Goal: Transaction & Acquisition: Purchase product/service

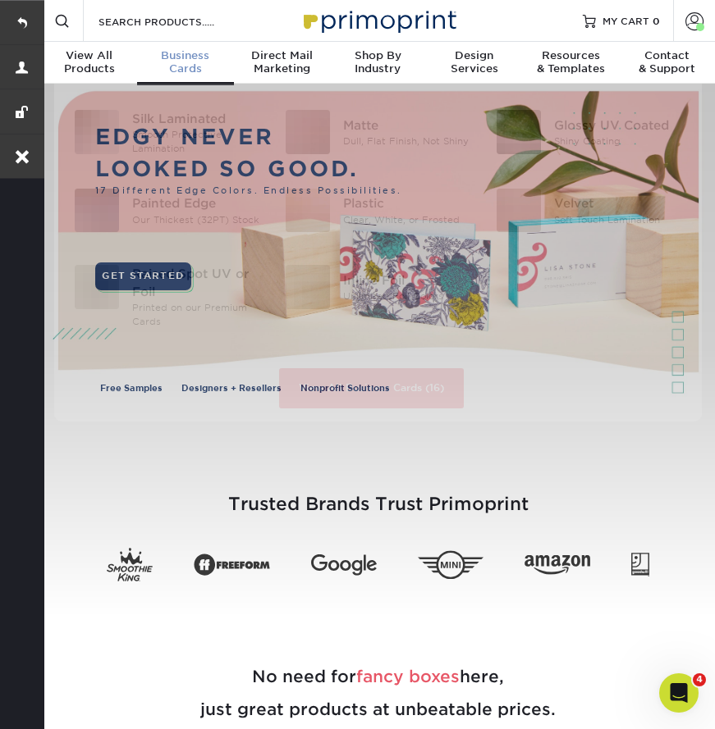
click at [176, 61] on span "Business" at bounding box center [185, 55] width 96 height 13
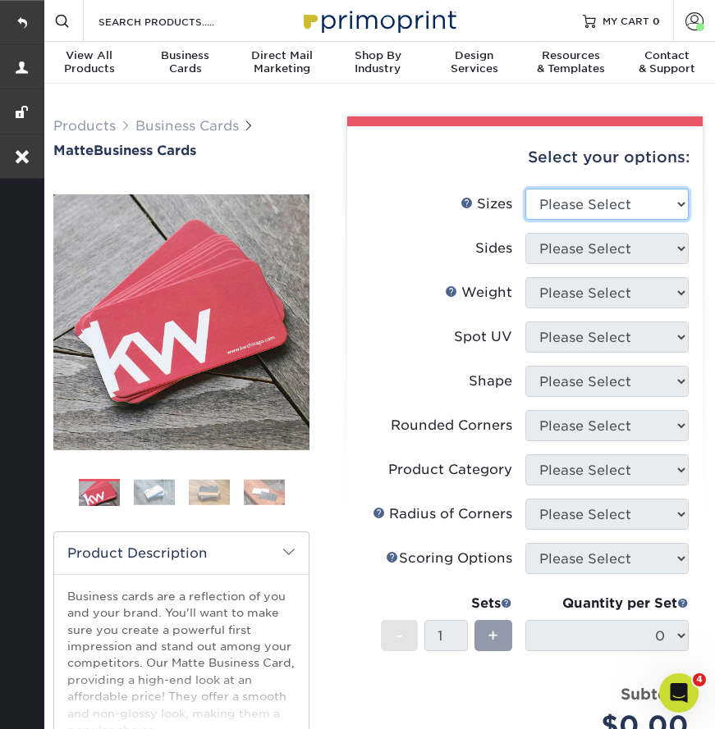
select select "2.00x3.50"
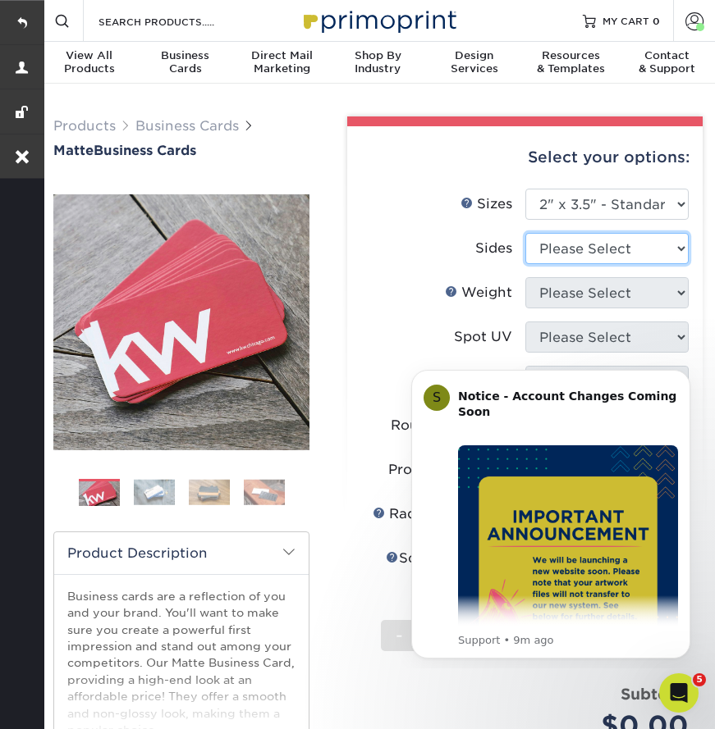
select select "13abbda7-1d64-4f25-8bb2-c179b224825d"
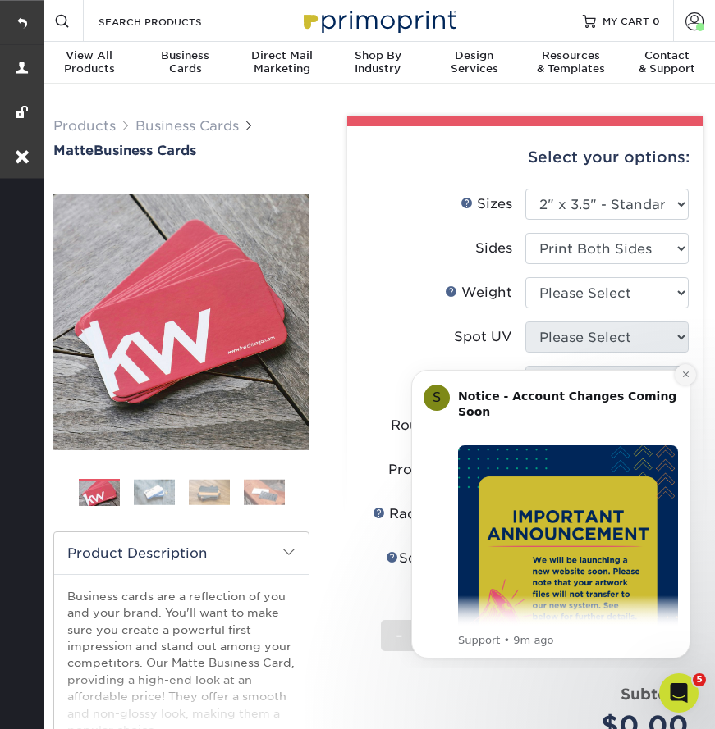
click at [687, 373] on icon "Dismiss notification" at bounding box center [685, 375] width 6 height 6
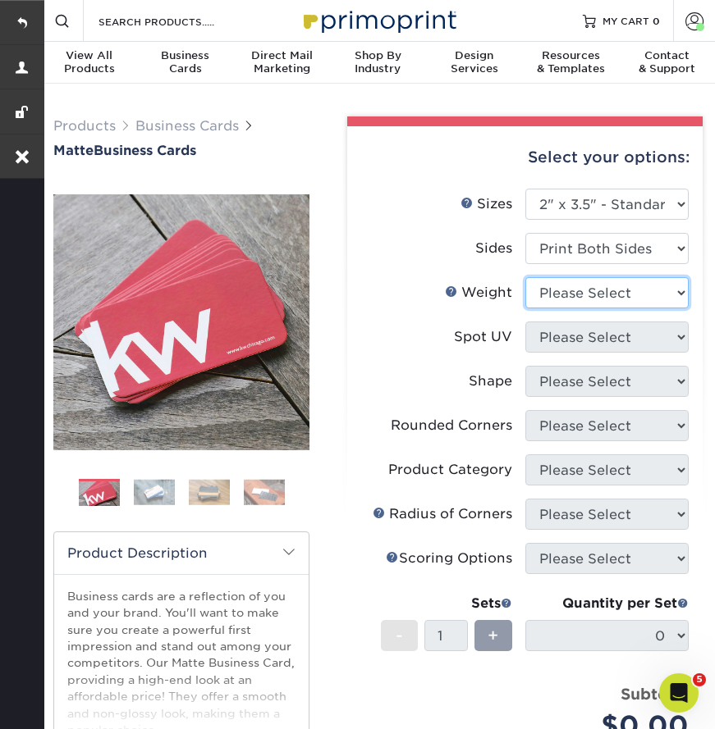
select select "16PT"
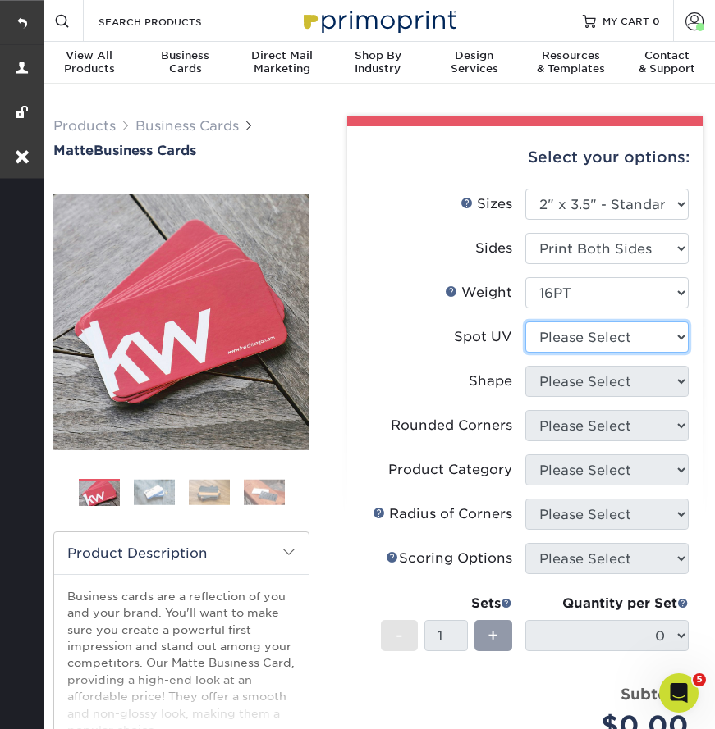
select select "3"
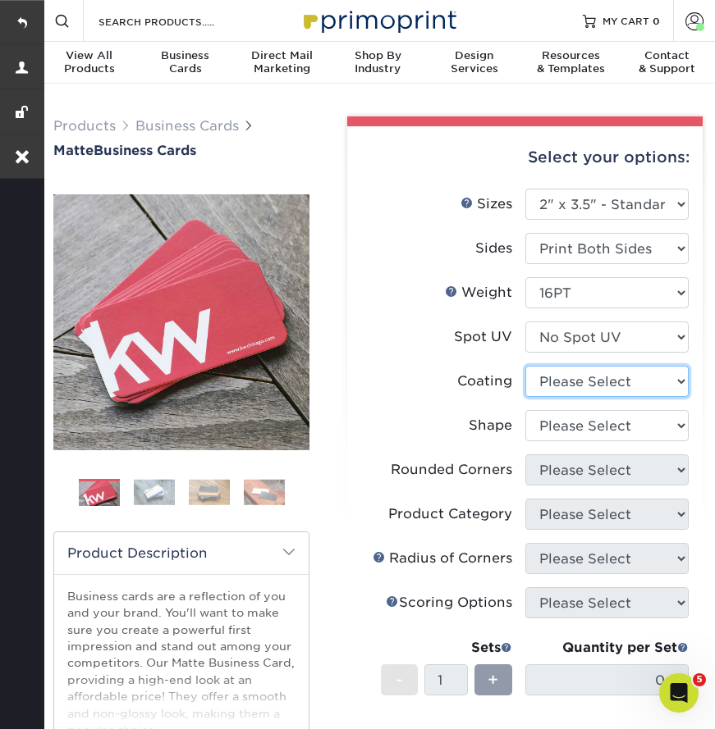
select select "121bb7b5-3b4d-429f-bd8d-bbf80e953313"
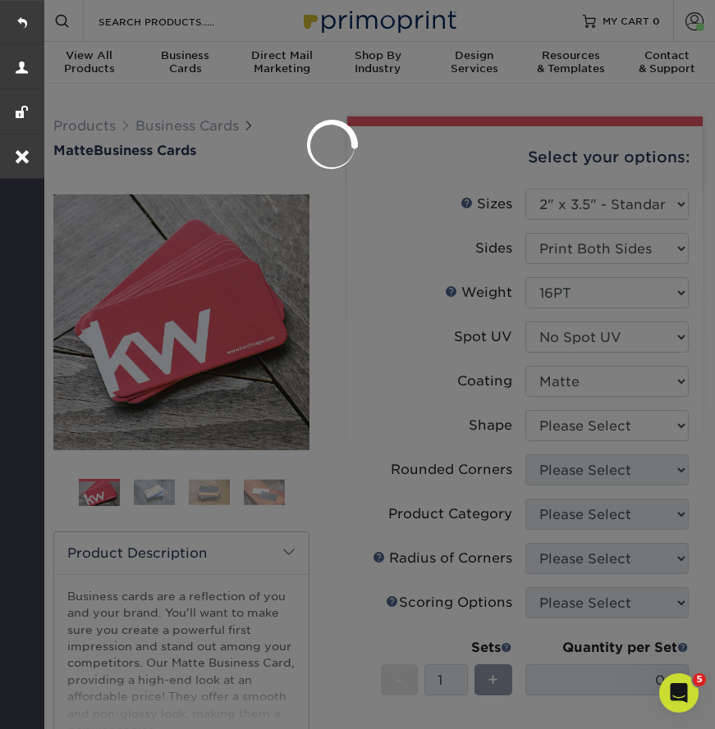
click at [564, 431] on div at bounding box center [357, 364] width 715 height 729
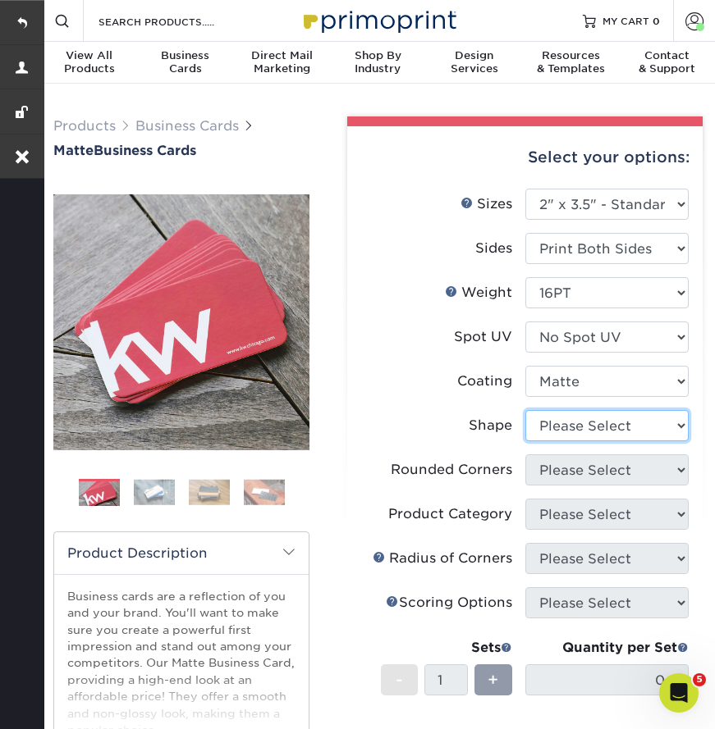
select select "standard"
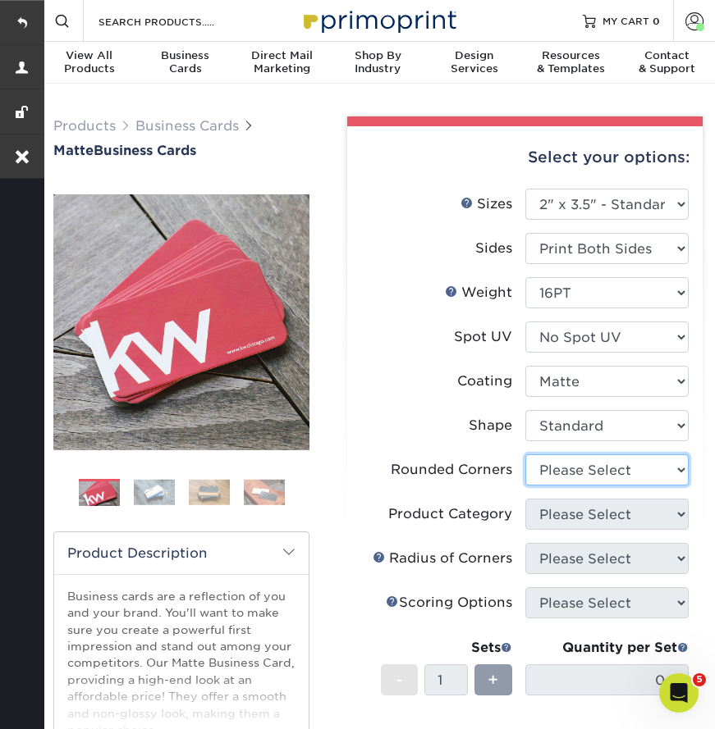
select select "0"
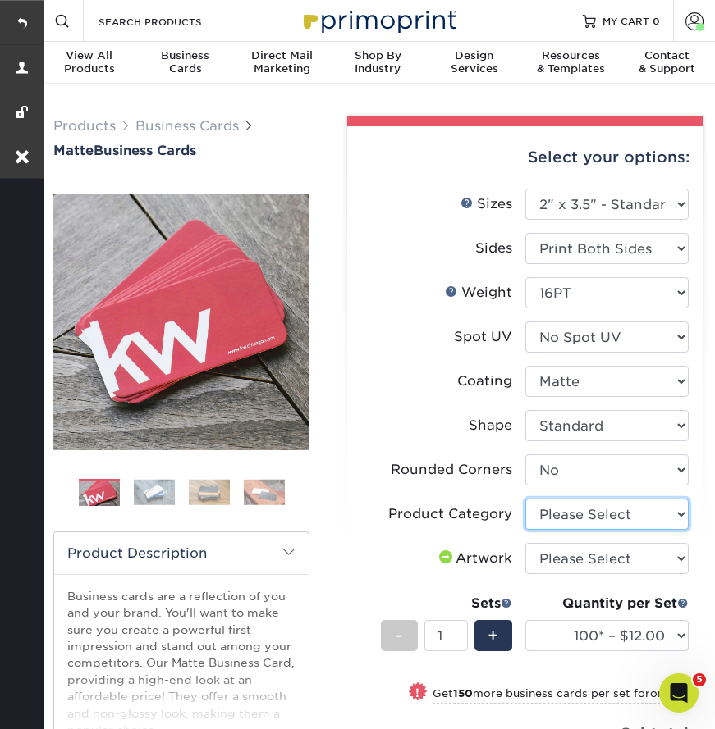
select select "3b5148f1-0588-4f88-a218-97bcfdce65c1"
select select "upload"
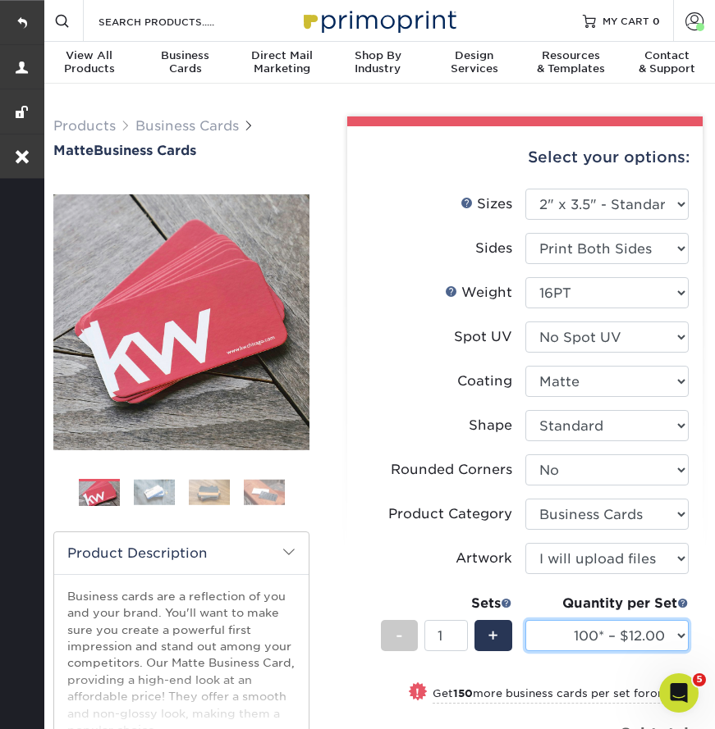
select select "250* – $21.00"
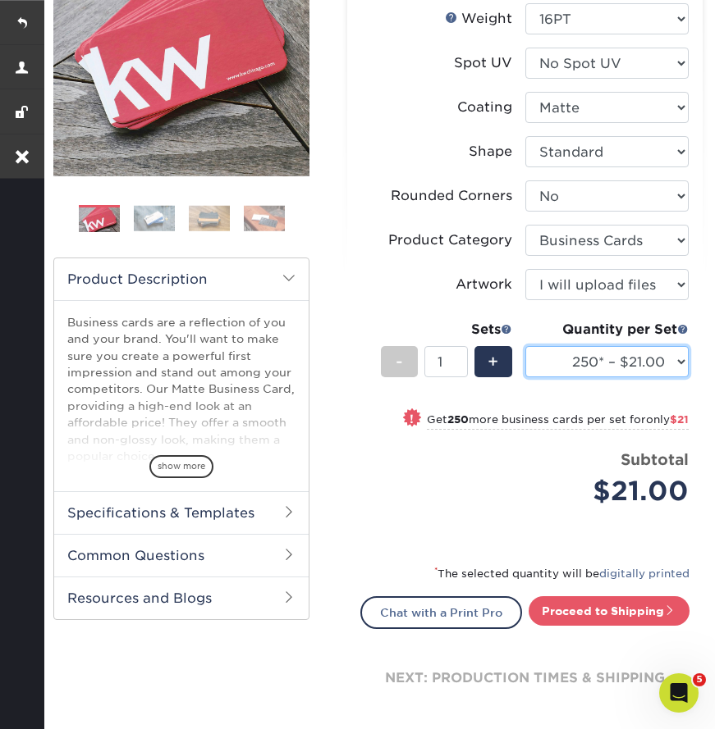
scroll to position [276, 0]
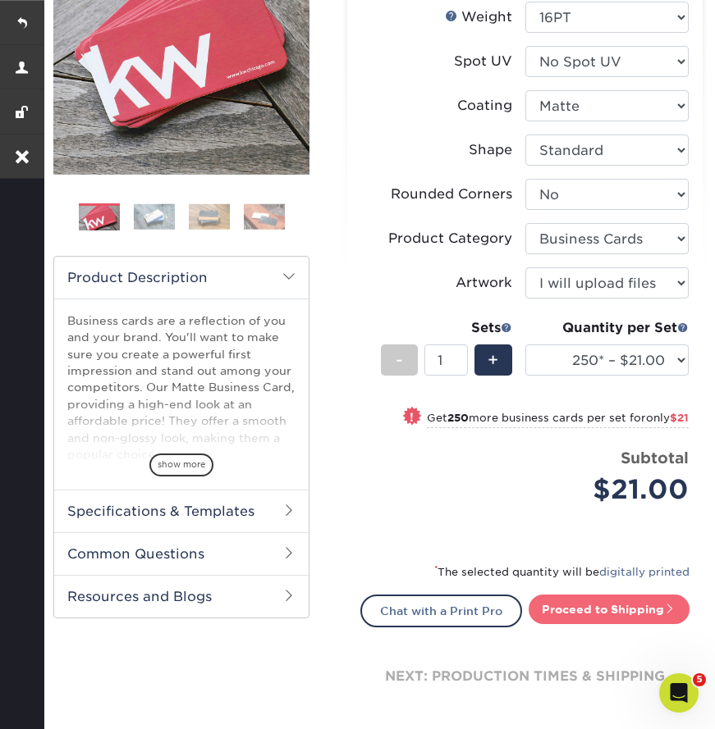
click at [583, 608] on link "Proceed to Shipping" at bounding box center [608, 610] width 161 height 30
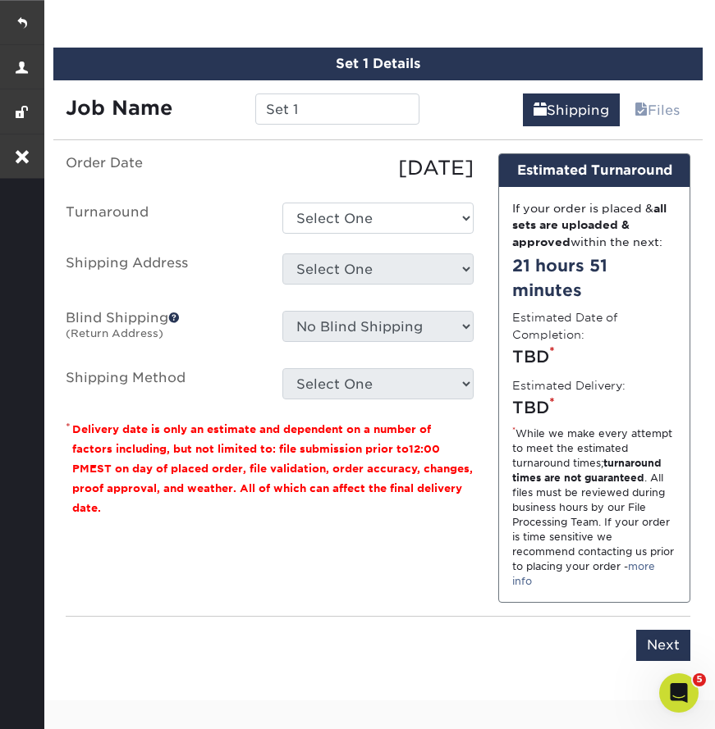
scroll to position [913, 0]
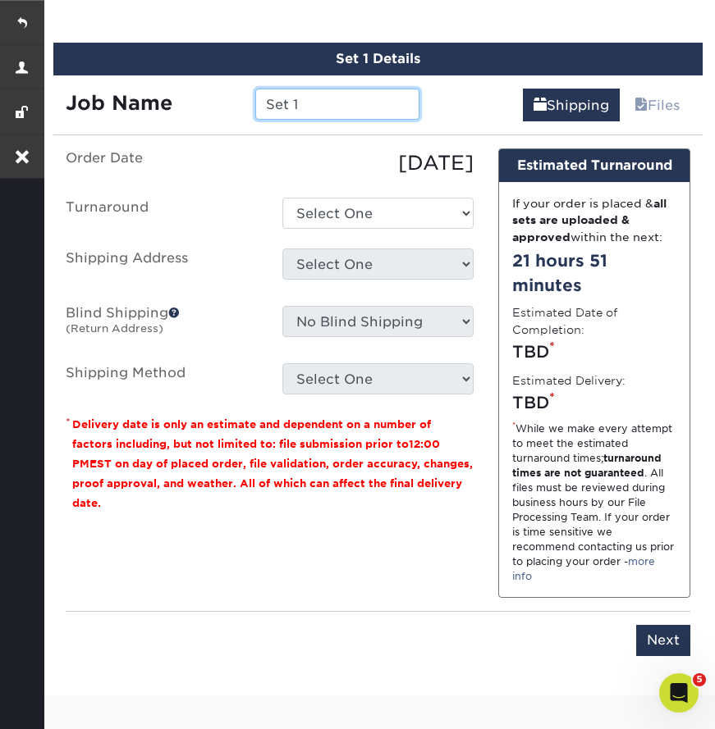
drag, startPoint x: 318, startPoint y: 102, endPoint x: 124, endPoint y: 101, distance: 194.4
click at [124, 101] on div "Job Name Set 1" at bounding box center [242, 104] width 378 height 31
drag, startPoint x: 309, startPoint y: 99, endPoint x: 250, endPoint y: 98, distance: 59.1
click at [250, 98] on div "Set 1" at bounding box center [337, 104] width 189 height 31
paste input "[PERSON_NAME]"
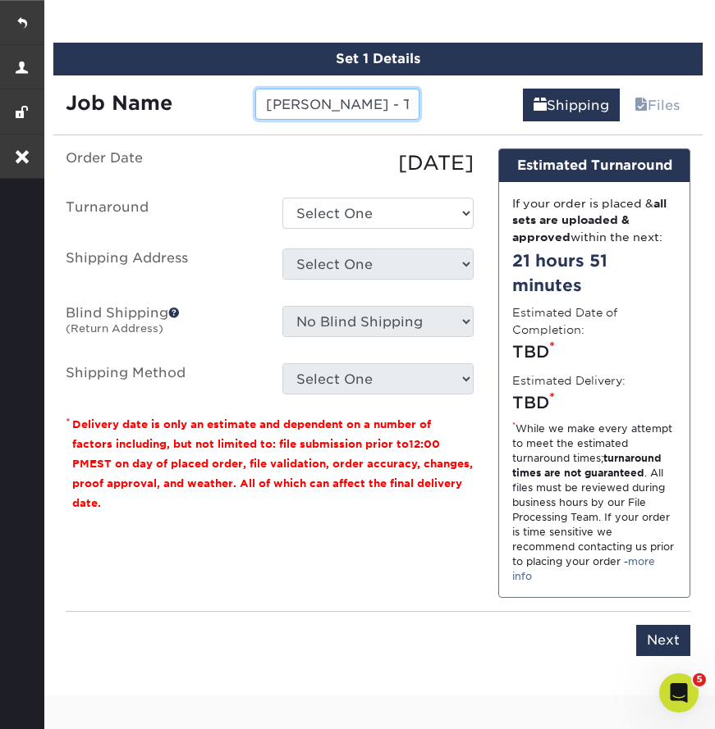
type input "[PERSON_NAME] - Typesetting"
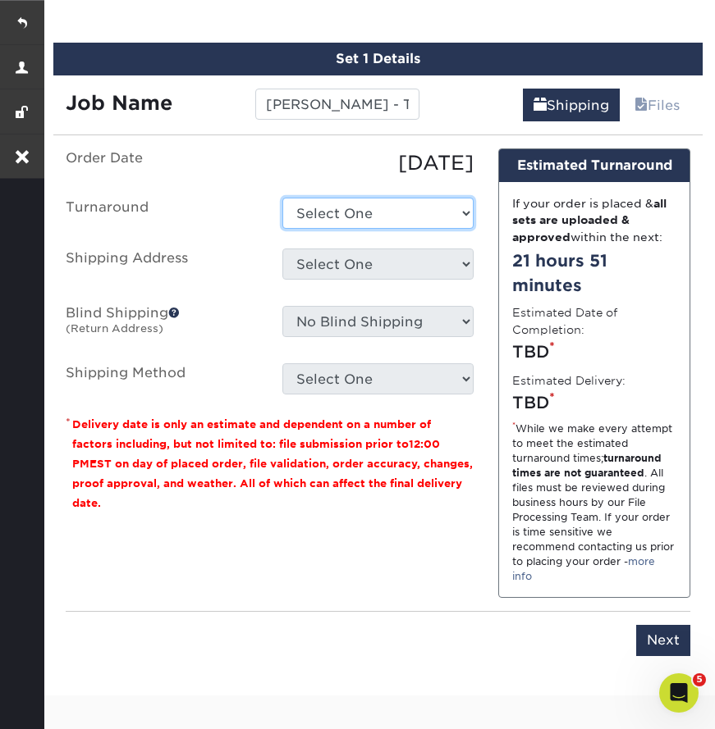
select select "9fe09f74-13a8-4433-b0c6-7e0e9829344b"
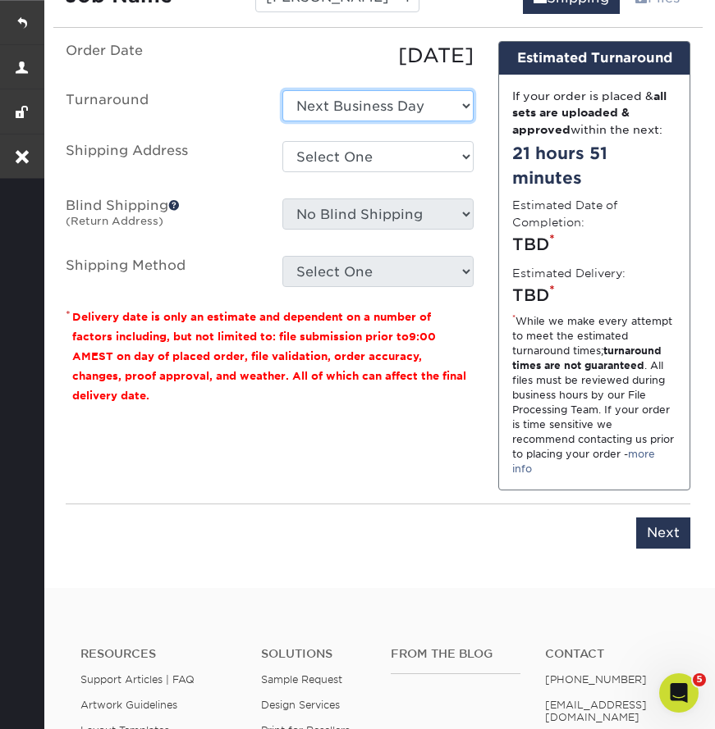
scroll to position [1041, 0]
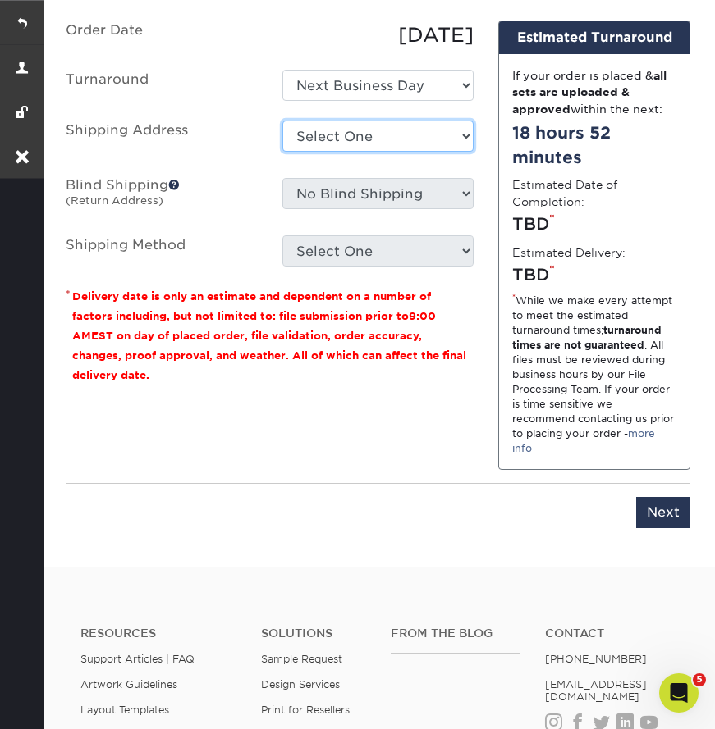
select select "newaddress"
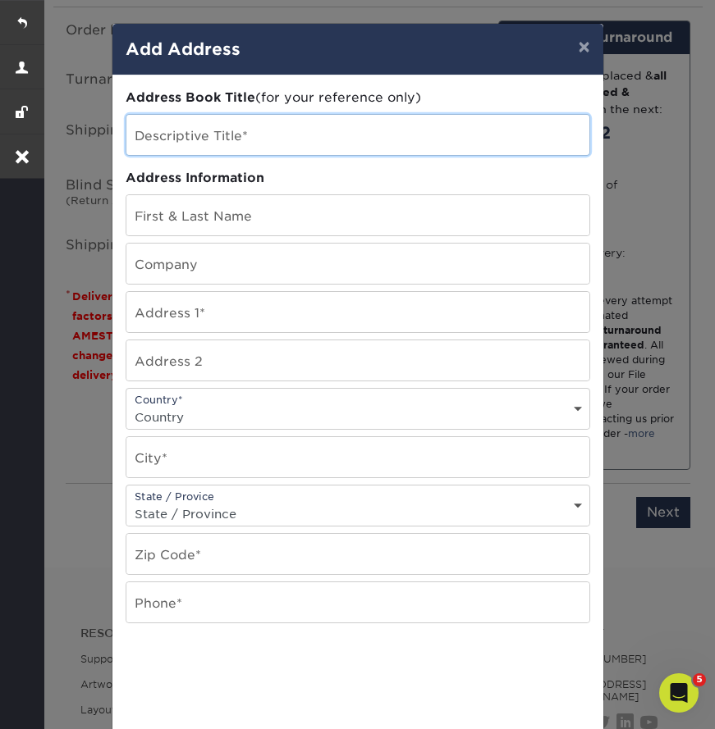
click at [191, 142] on input "text" at bounding box center [357, 135] width 463 height 40
paste input "[PERSON_NAME]"
type input "[PERSON_NAME]"
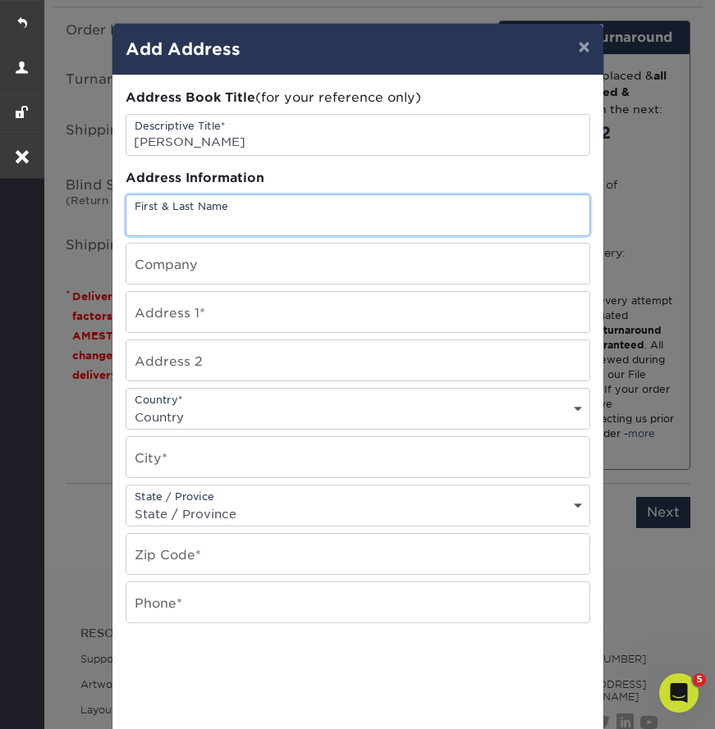
paste input "[PERSON_NAME]"
type input "[PERSON_NAME]"
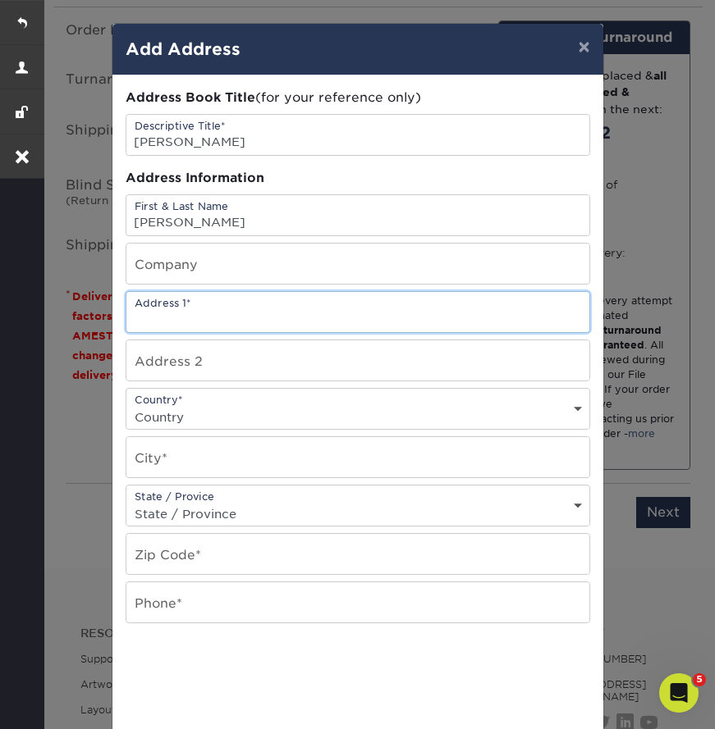
paste input "[STREET_ADDRESS]"
type input "[STREET_ADDRESS]"
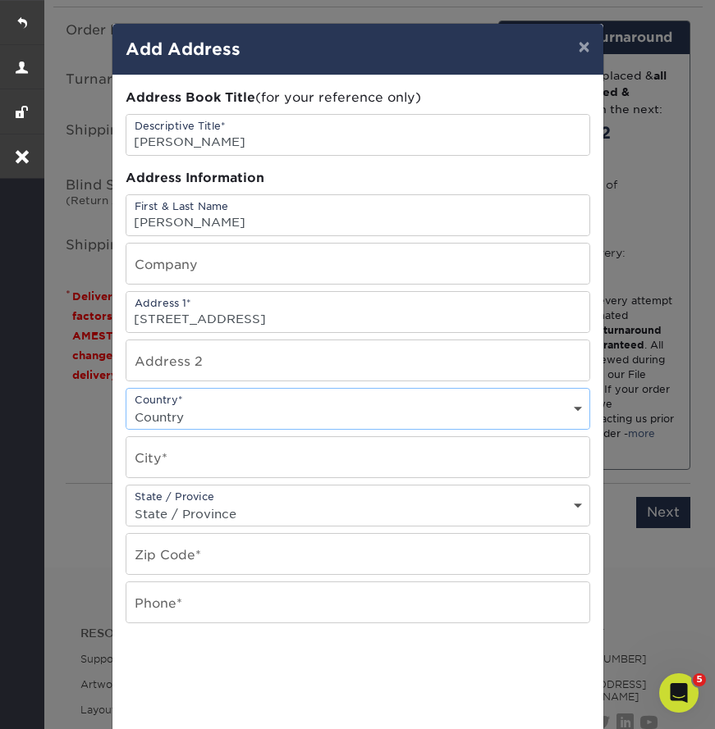
select select "US"
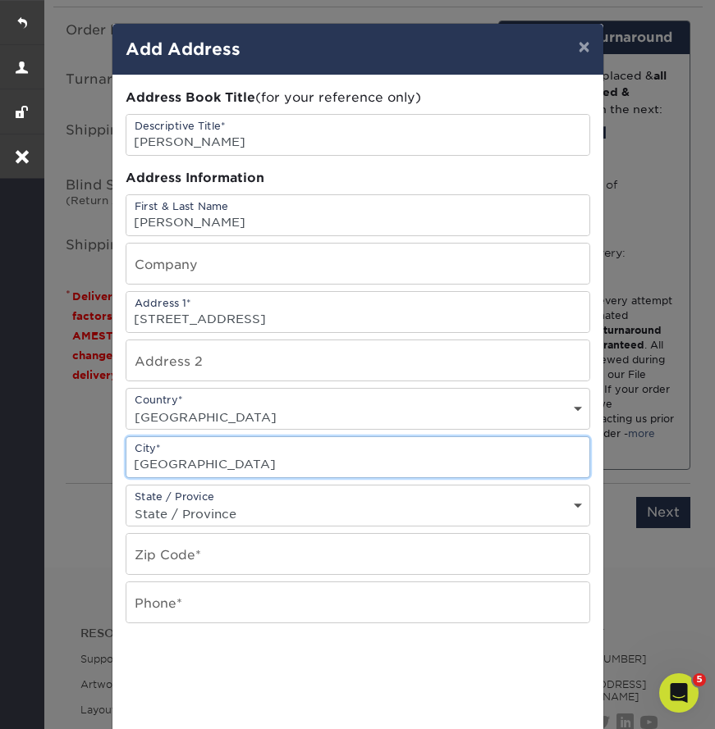
type input "[GEOGRAPHIC_DATA]"
select select "[GEOGRAPHIC_DATA]"
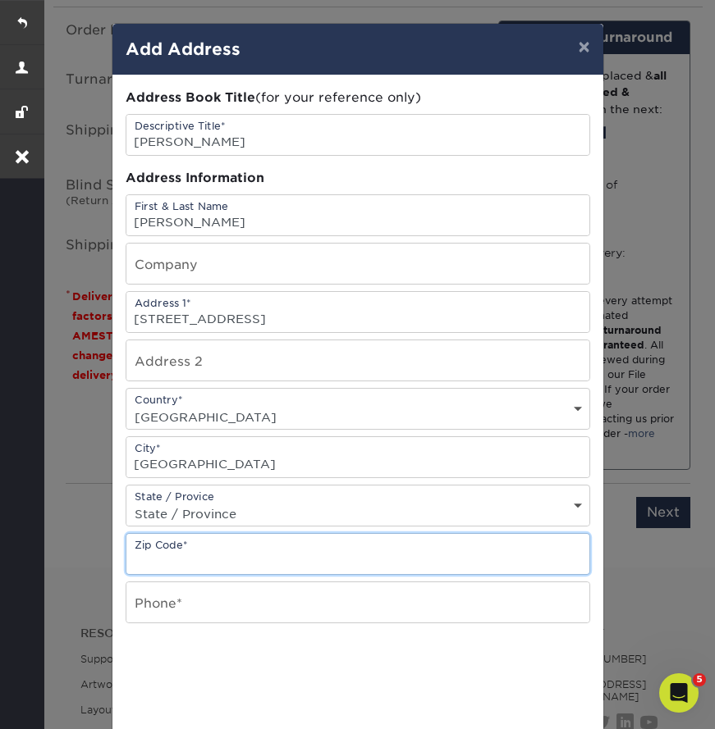
paste input "77328"
type input "77328"
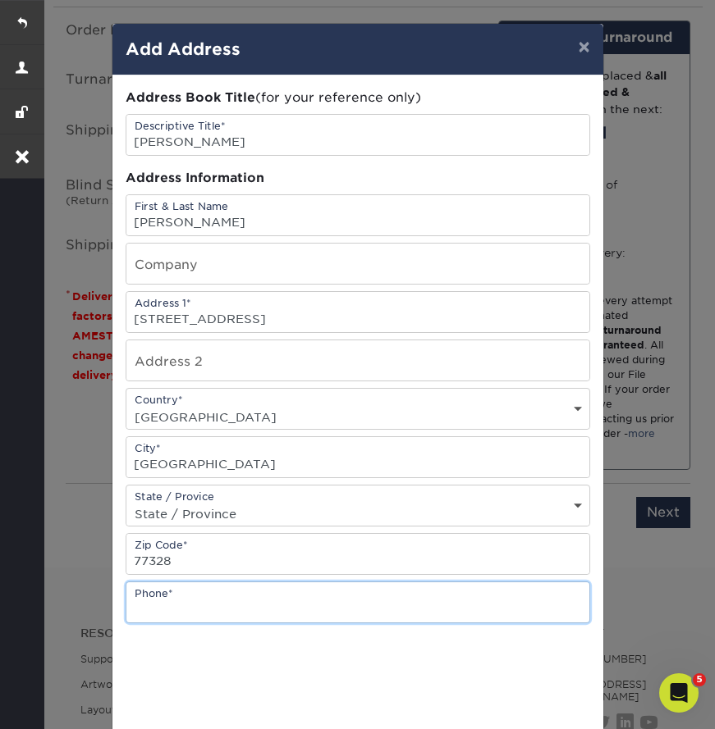
paste input "[PHONE_NUMBER]"
type input "[PHONE_NUMBER]"
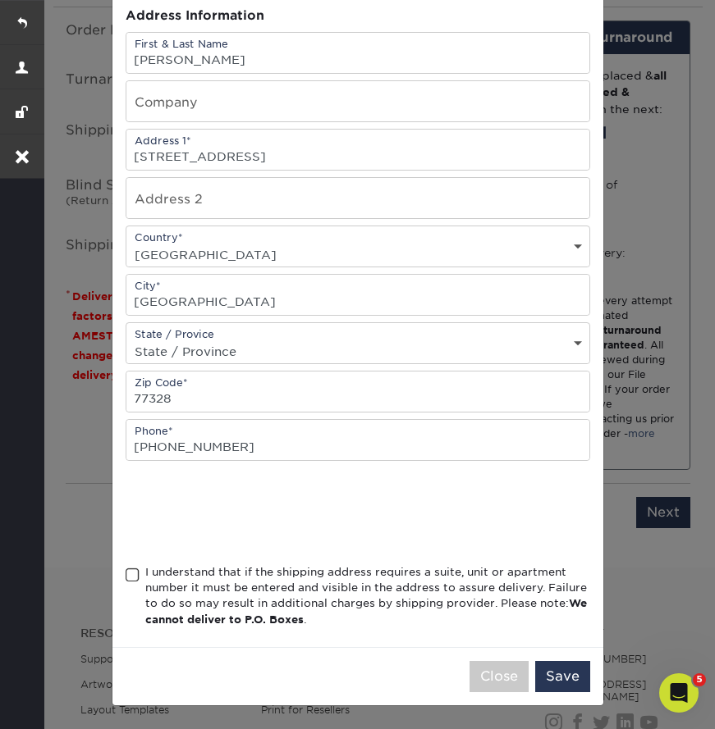
scroll to position [167, 0]
click at [131, 583] on span at bounding box center [133, 576] width 14 height 16
click at [0, 0] on input "I understand that if the shipping address requires a suite, unit or apartment n…" at bounding box center [0, 0] width 0 height 0
click at [557, 683] on button "Save" at bounding box center [562, 676] width 55 height 31
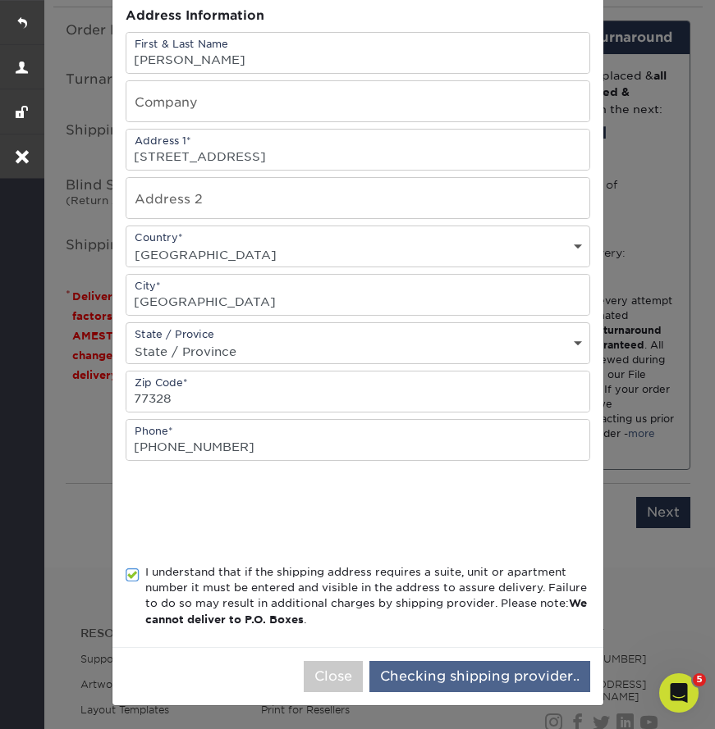
scroll to position [0, 0]
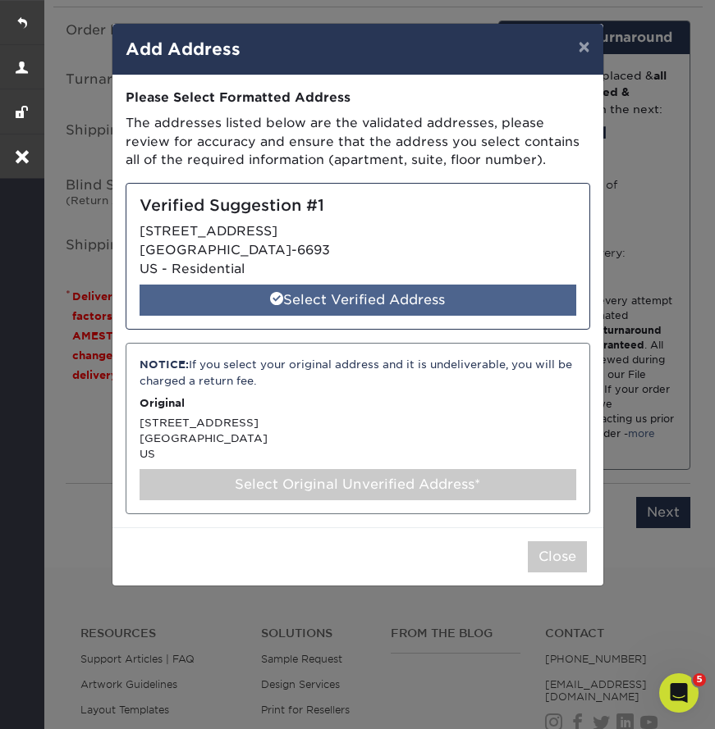
click at [413, 290] on div "Select Verified Address" at bounding box center [357, 300] width 436 height 31
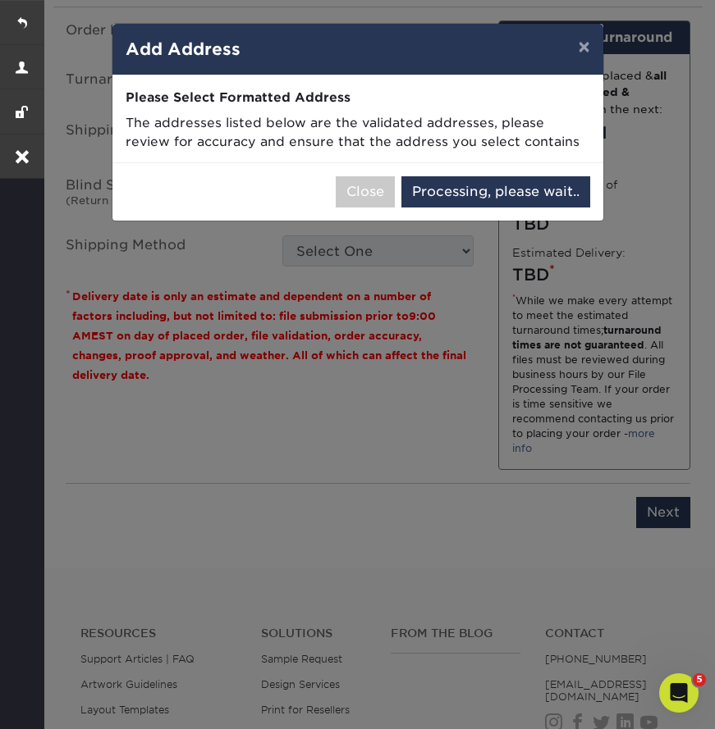
select select "286547"
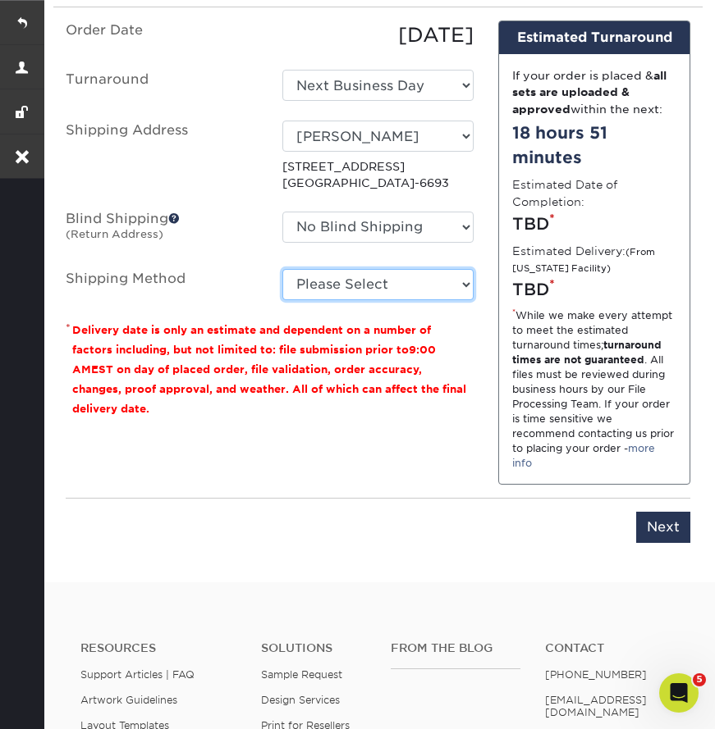
select select "03"
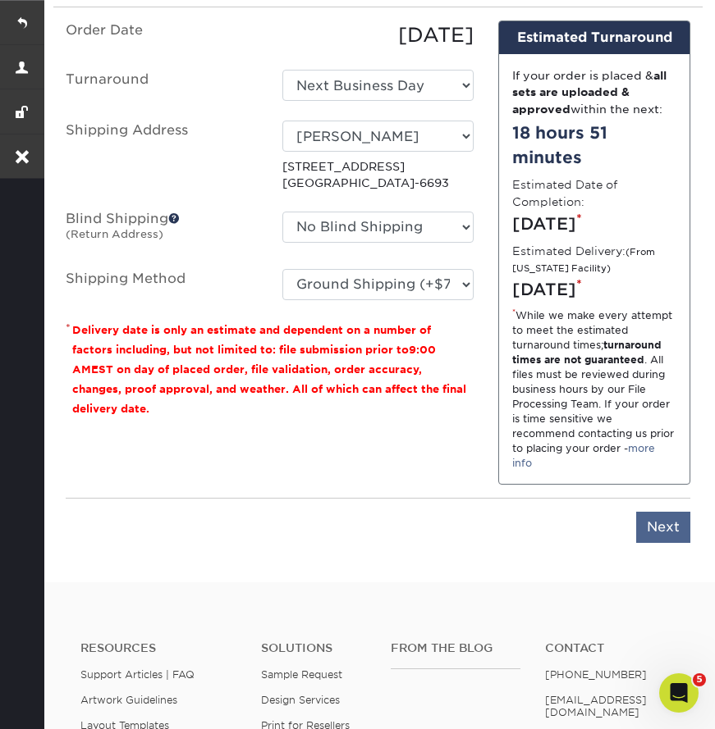
click at [655, 530] on input "Next" at bounding box center [663, 527] width 54 height 31
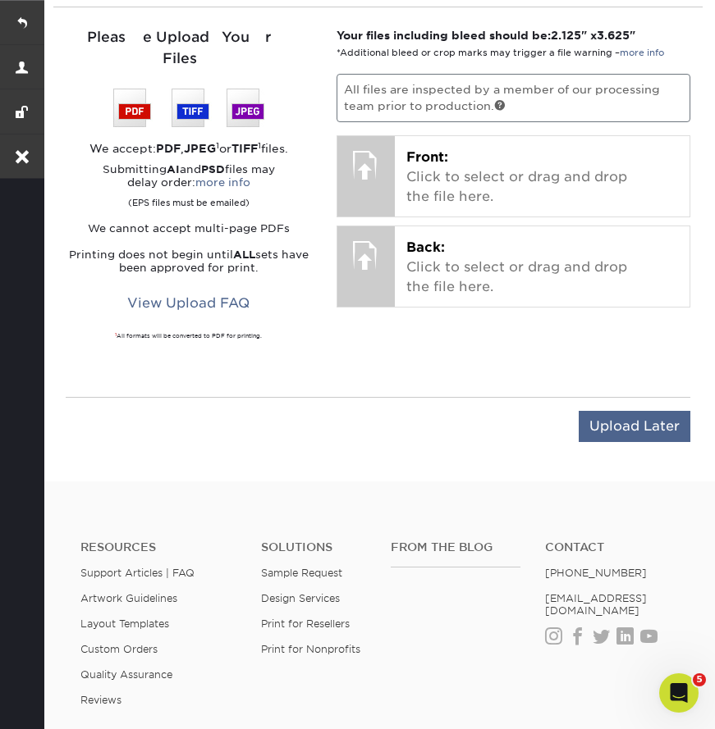
click at [614, 411] on input "Upload Later" at bounding box center [634, 426] width 112 height 31
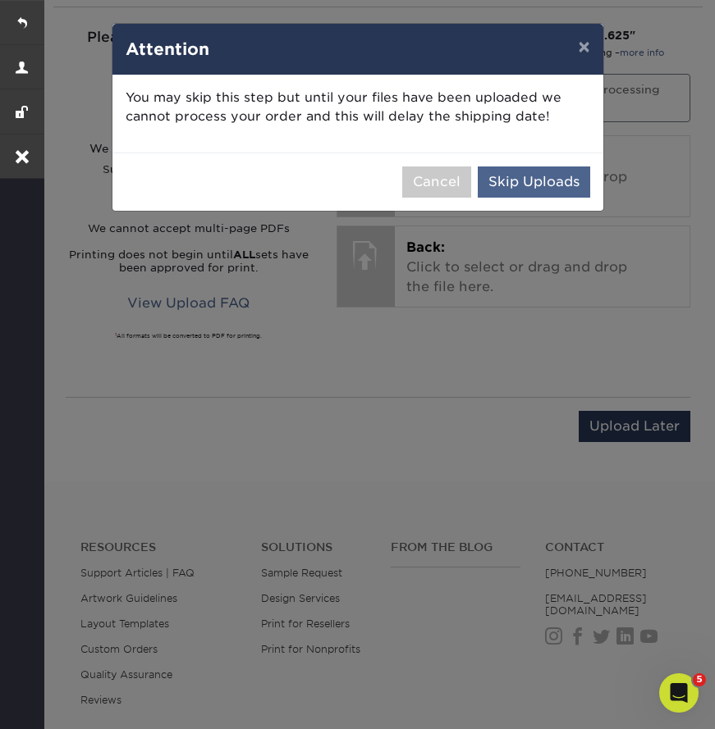
click at [544, 177] on button "Skip Uploads" at bounding box center [533, 182] width 112 height 31
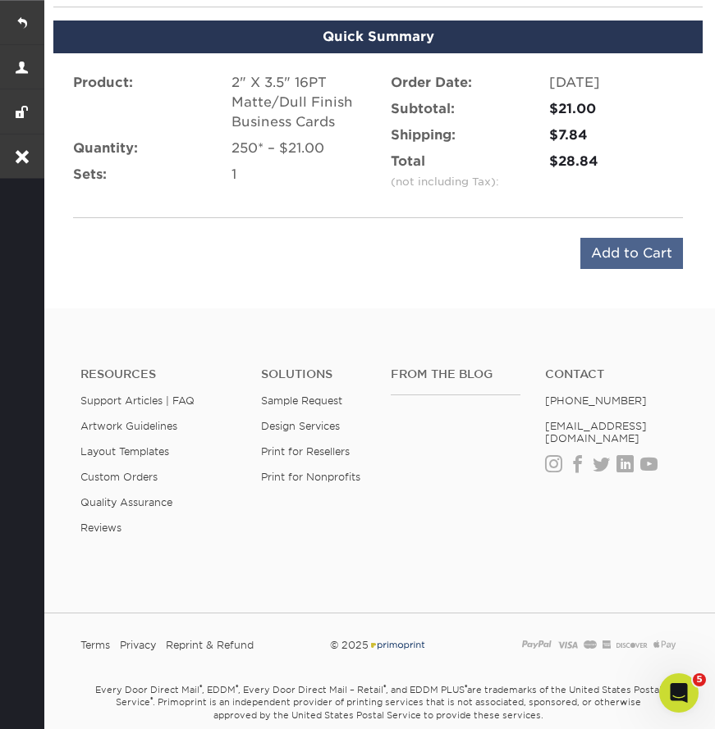
click at [605, 258] on input "Add to Cart" at bounding box center [631, 253] width 103 height 31
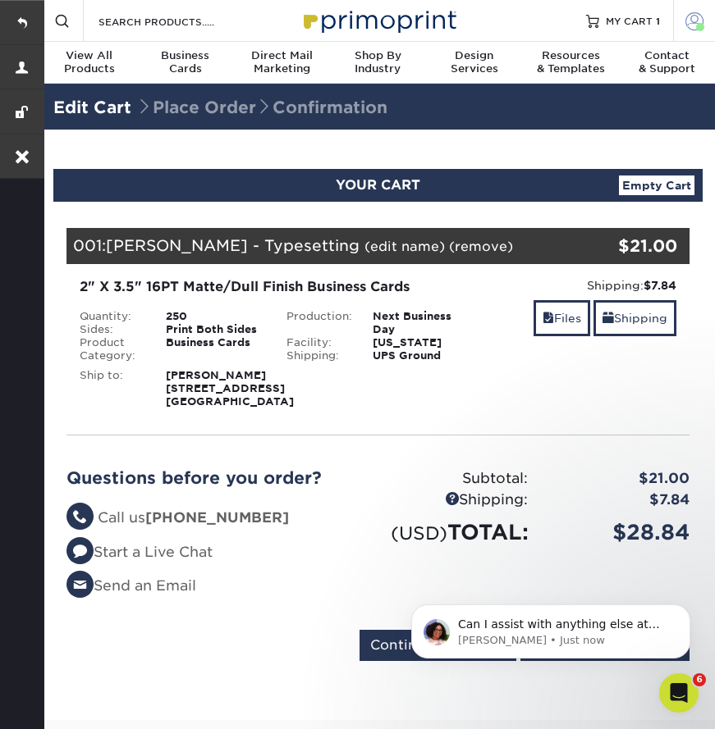
click at [685, 15] on span at bounding box center [694, 20] width 18 height 18
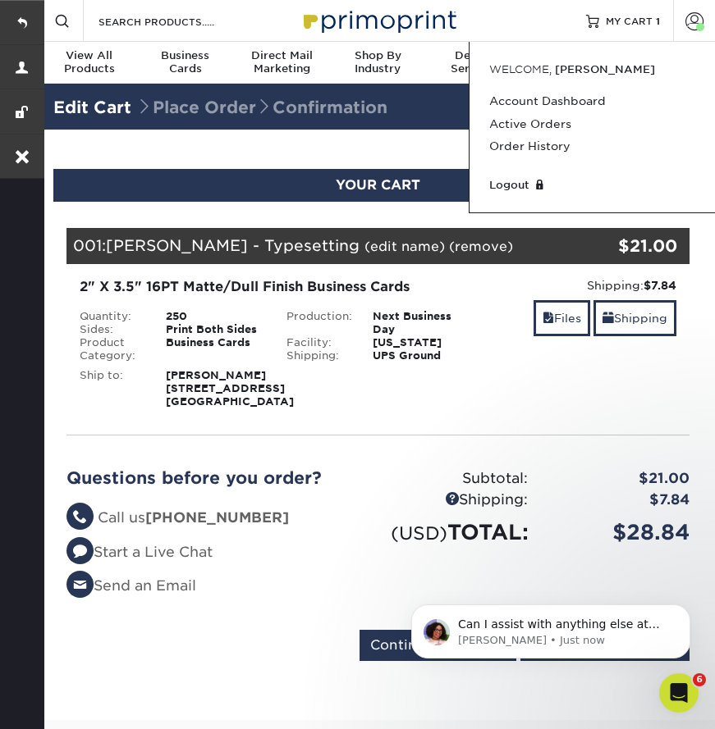
click at [345, 152] on section "YOUR CART Empty Cart Your Cart is Empty View Account Active Orders Order Histor…" at bounding box center [377, 425] width 673 height 591
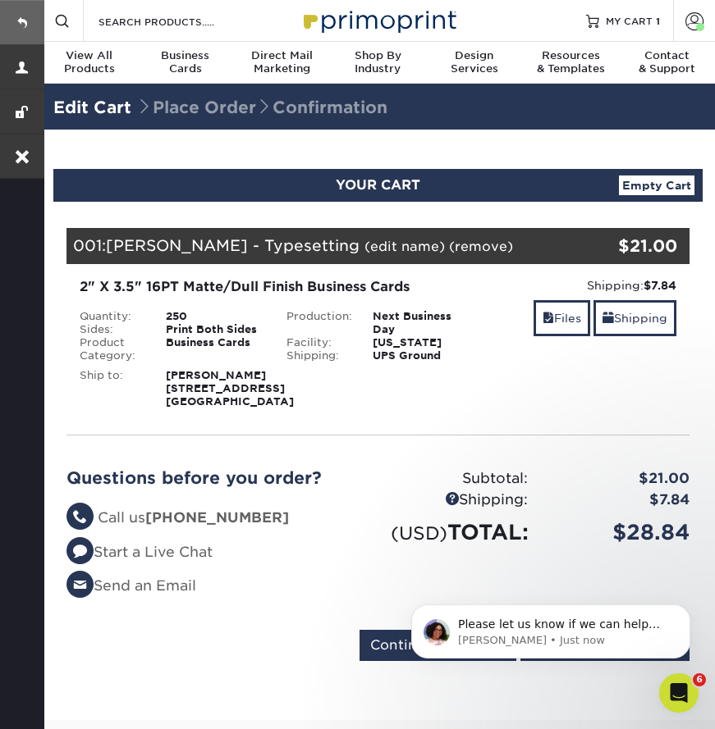
click at [22, 16] on link at bounding box center [22, 22] width 44 height 44
